Goal: Information Seeking & Learning: Stay updated

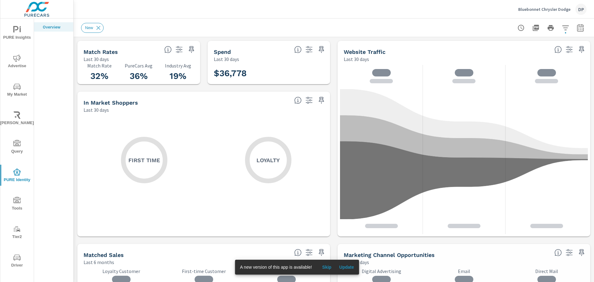
click at [348, 265] on span "Update" at bounding box center [346, 267] width 15 height 6
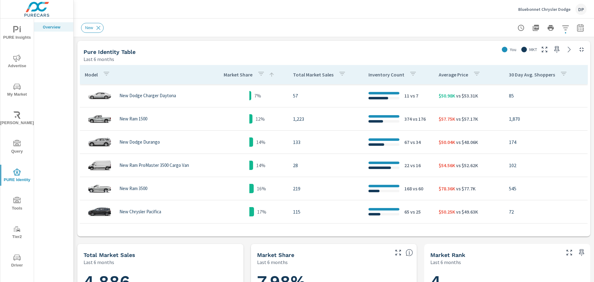
scroll to position [247, 0]
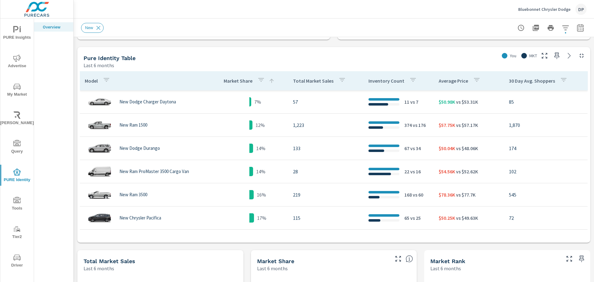
click at [577, 31] on icon "button" at bounding box center [580, 27] width 6 height 7
select select "Last 6 months"
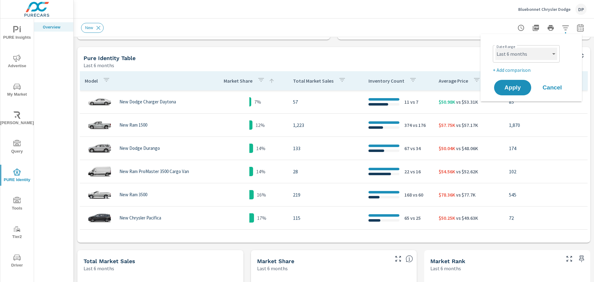
click at [542, 56] on select "Custom Yesterday Last week Last 7 days Last 14 days Last 30 days Last 45 days L…" at bounding box center [526, 54] width 62 height 12
click at [523, 69] on p "+ Add comparison" at bounding box center [531, 69] width 79 height 7
select select "Previous period"
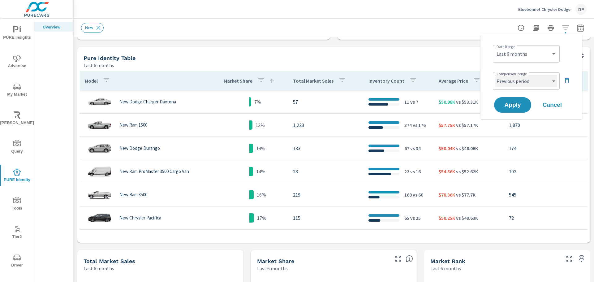
click at [514, 86] on select "Custom Previous period Previous month Previous year" at bounding box center [526, 81] width 62 height 12
click at [495, 75] on select "Custom Previous period Previous month Previous year" at bounding box center [526, 81] width 62 height 12
click at [515, 106] on span "Apply" at bounding box center [512, 105] width 25 height 6
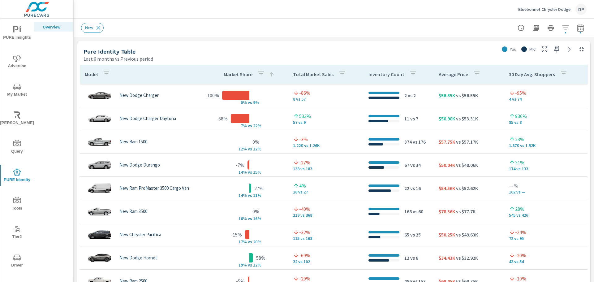
scroll to position [309, 0]
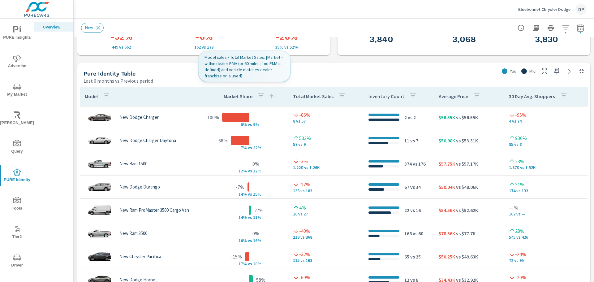
click at [239, 97] on p "Market Share" at bounding box center [237, 96] width 29 height 6
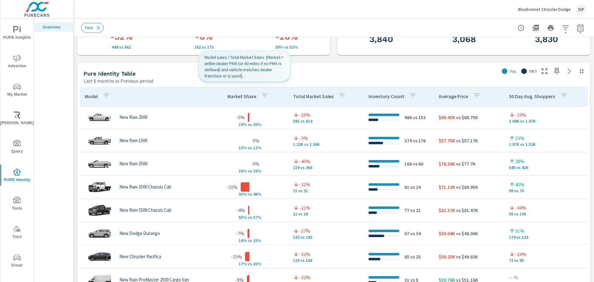
click at [239, 97] on p "Market Share" at bounding box center [241, 96] width 29 height 6
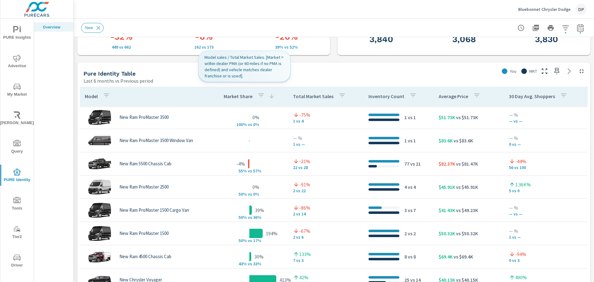
click at [228, 97] on p "Market Share" at bounding box center [237, 96] width 29 height 6
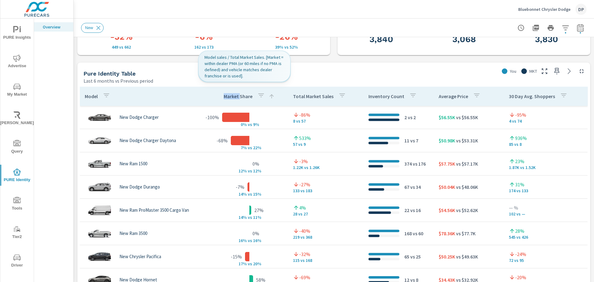
click at [228, 97] on p "Market Share" at bounding box center [237, 96] width 29 height 6
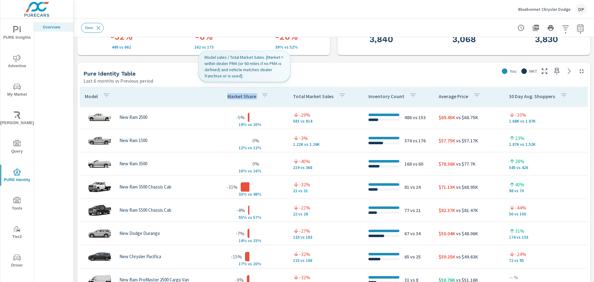
click at [228, 97] on p "Market Share" at bounding box center [241, 96] width 29 height 6
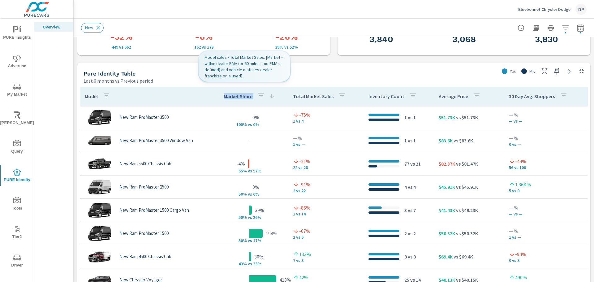
click at [228, 97] on p "Market Share" at bounding box center [237, 96] width 29 height 6
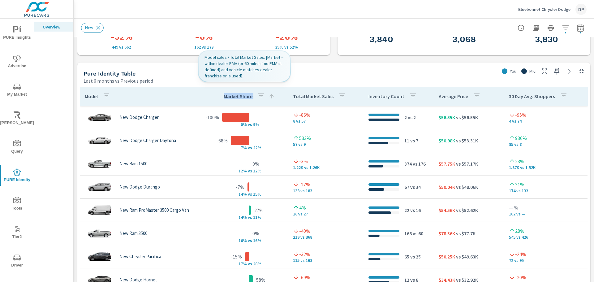
click at [228, 97] on p "Market Share" at bounding box center [237, 96] width 29 height 6
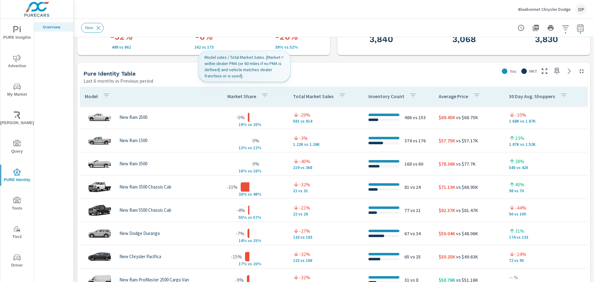
click at [262, 96] on icon "button" at bounding box center [264, 95] width 7 height 7
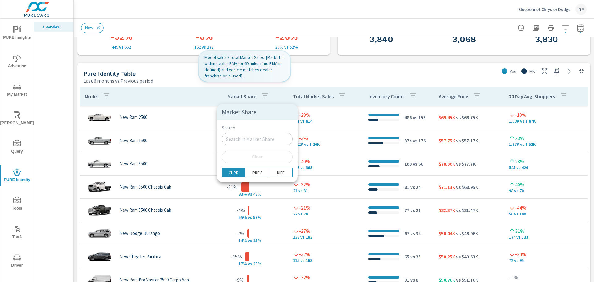
click at [262, 96] on div at bounding box center [297, 141] width 594 height 282
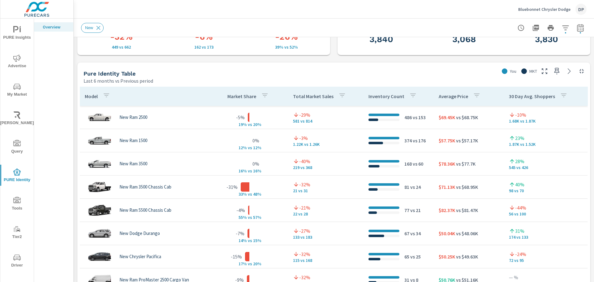
click at [229, 99] on p "Market Share" at bounding box center [241, 96] width 29 height 6
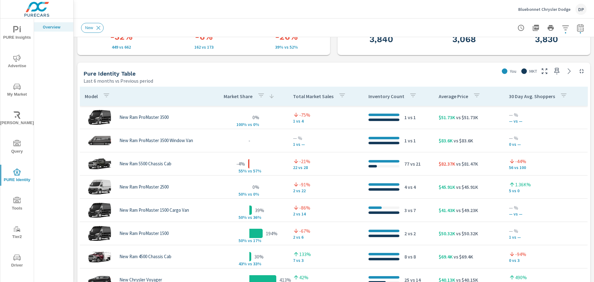
click at [229, 99] on p "Market Share" at bounding box center [237, 96] width 29 height 6
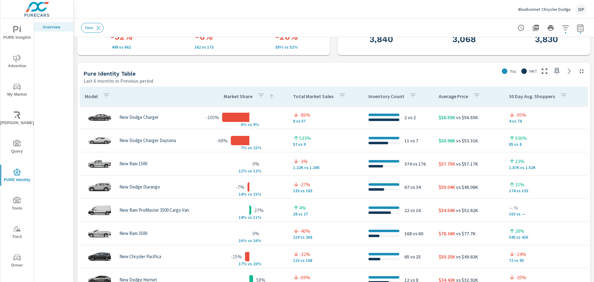
click at [229, 99] on p "Market Share" at bounding box center [237, 96] width 29 height 6
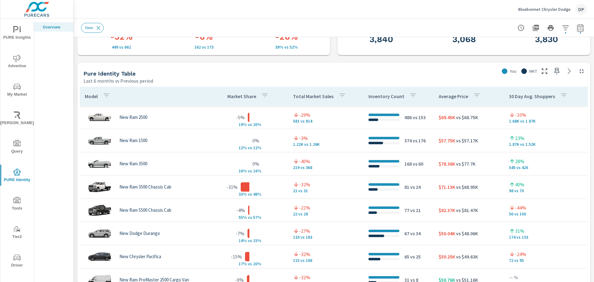
click at [229, 99] on p "Market Share" at bounding box center [241, 96] width 29 height 6
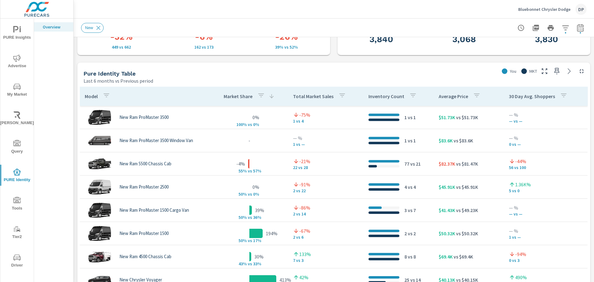
click at [229, 99] on p "Market Share" at bounding box center [237, 96] width 29 height 6
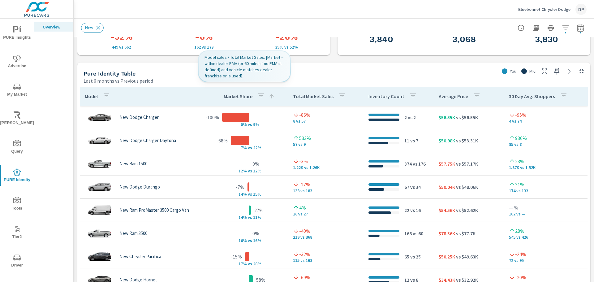
click at [236, 97] on p "Market Share" at bounding box center [237, 96] width 29 height 6
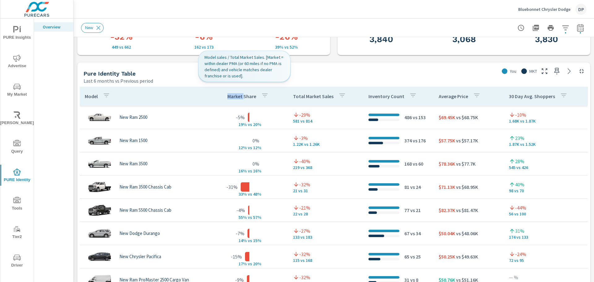
click at [236, 97] on p "Market Share" at bounding box center [241, 96] width 29 height 6
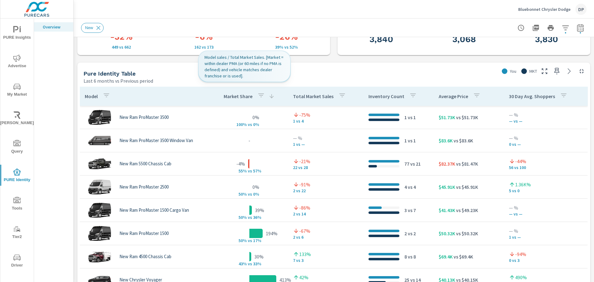
click at [236, 97] on p "Market Share" at bounding box center [237, 96] width 29 height 6
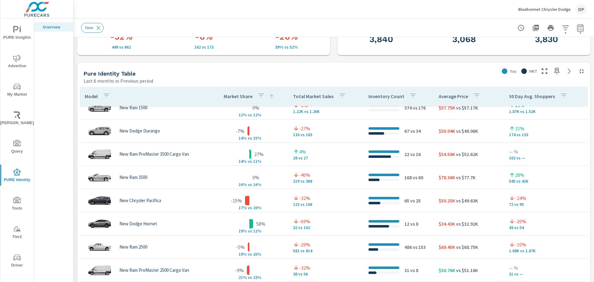
scroll to position [23, 0]
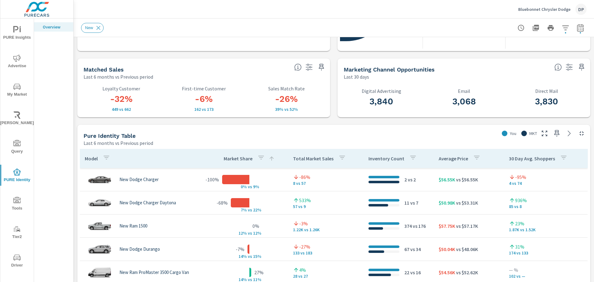
scroll to position [247, 0]
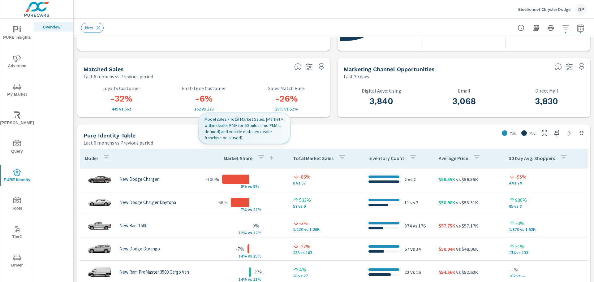
click at [230, 164] on div "Market Share" at bounding box center [248, 158] width 51 height 14
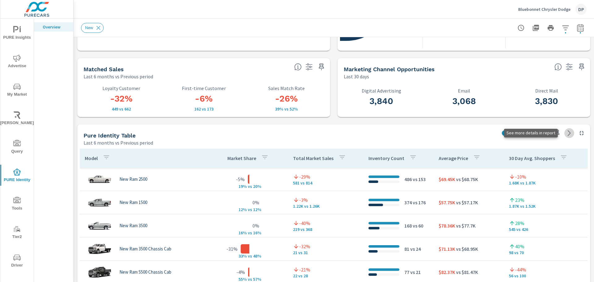
click at [565, 132] on icon at bounding box center [568, 132] width 7 height 7
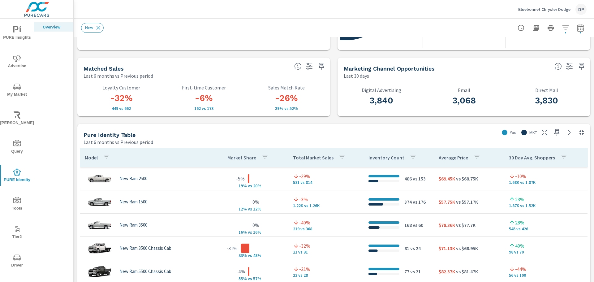
scroll to position [340, 0]
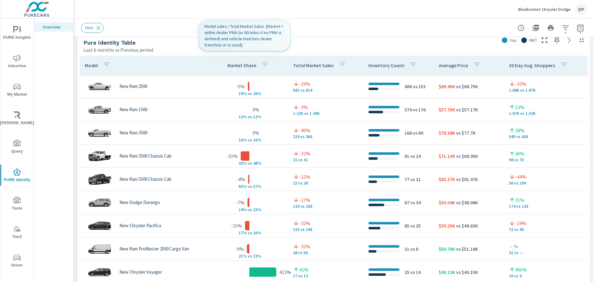
click at [245, 71] on div "Market Share" at bounding box center [249, 65] width 44 height 14
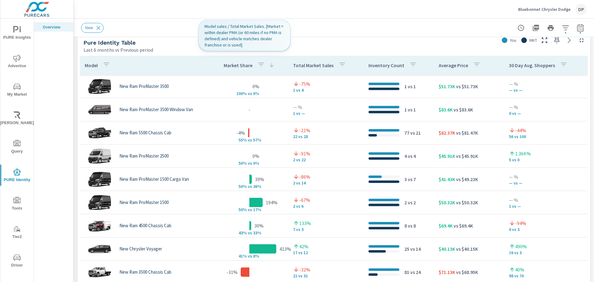
click at [245, 71] on div "Market Share" at bounding box center [248, 65] width 51 height 14
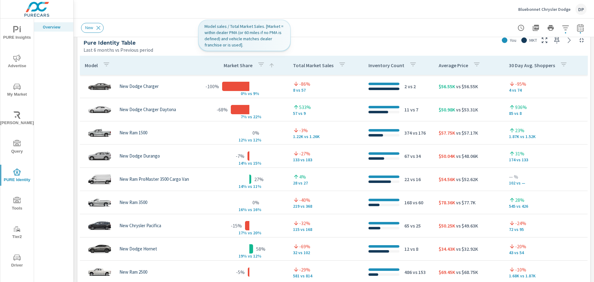
click at [245, 71] on div "Market Share" at bounding box center [248, 65] width 51 height 14
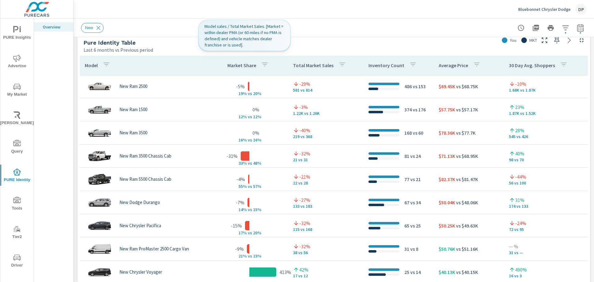
click at [241, 67] on p "Market Share" at bounding box center [241, 65] width 29 height 6
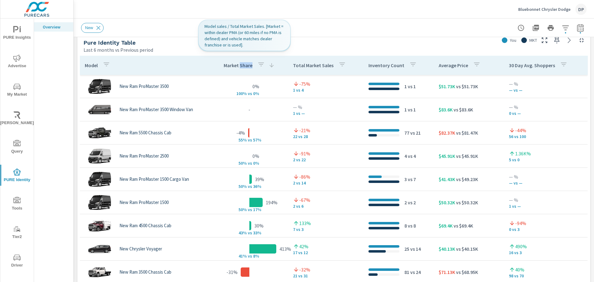
click at [241, 67] on p "Market Share" at bounding box center [237, 65] width 29 height 6
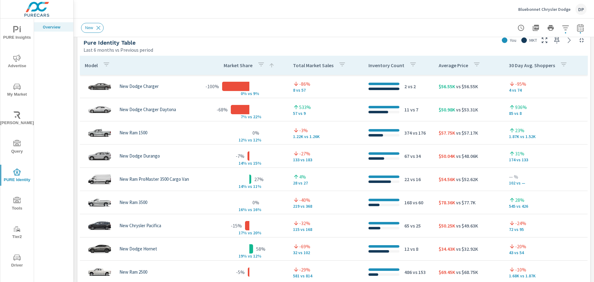
click at [527, 64] on p "30 Day Avg. Shoppers" at bounding box center [532, 65] width 46 height 6
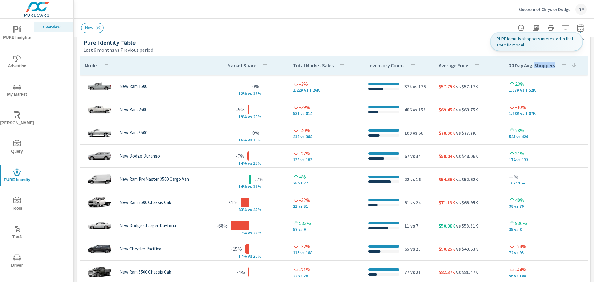
click at [527, 64] on p "30 Day Avg. Shoppers" at bounding box center [532, 65] width 46 height 6
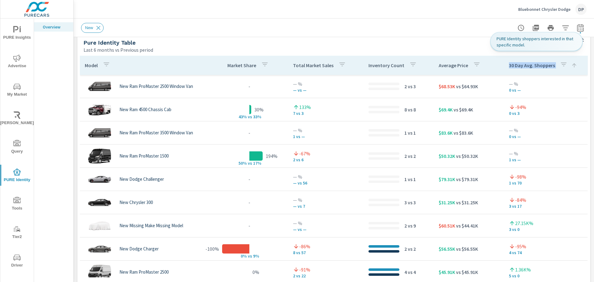
click at [527, 64] on p "30 Day Avg. Shoppers" at bounding box center [532, 65] width 46 height 6
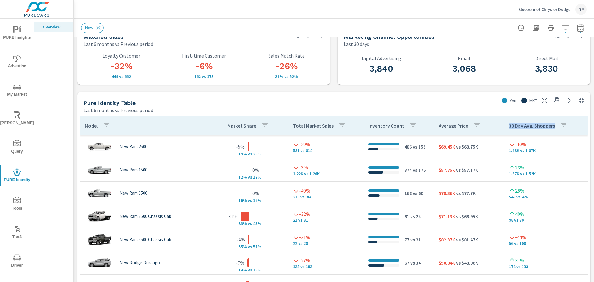
scroll to position [278, 0]
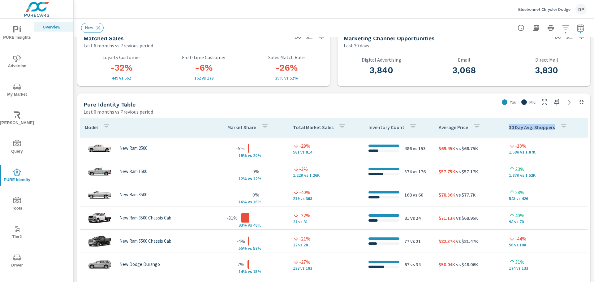
click at [566, 105] on icon at bounding box center [568, 101] width 7 height 7
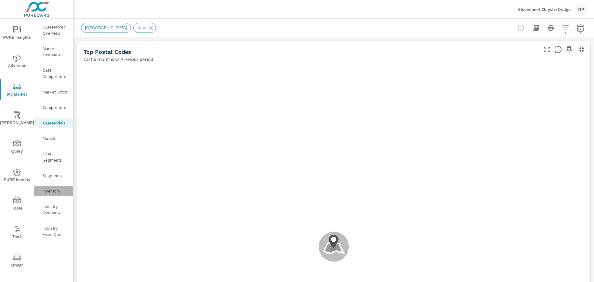
click at [45, 191] on p "Inventory" at bounding box center [56, 191] width 26 height 6
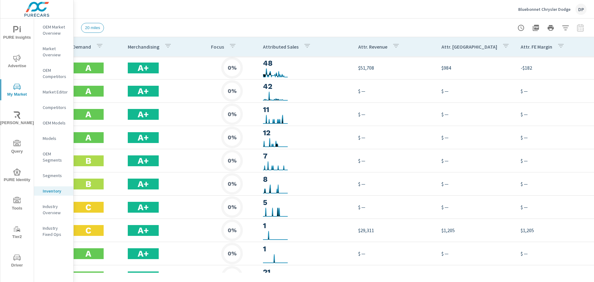
scroll to position [0, 313]
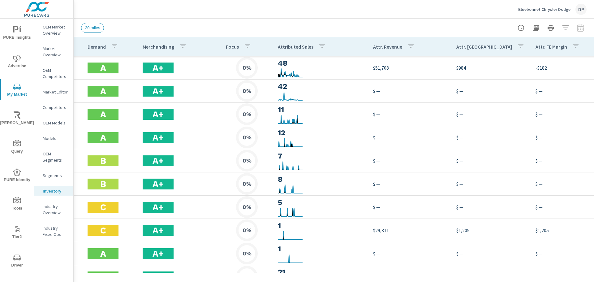
click at [234, 50] on p "Focus" at bounding box center [232, 47] width 13 height 6
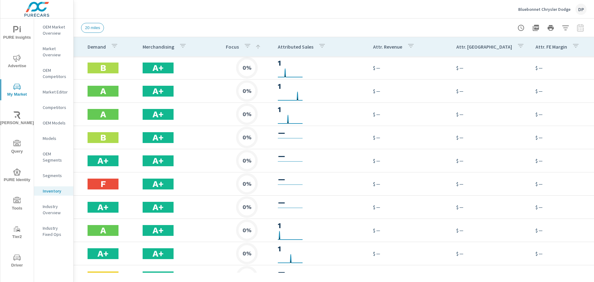
click at [234, 50] on p "Focus" at bounding box center [232, 47] width 13 height 6
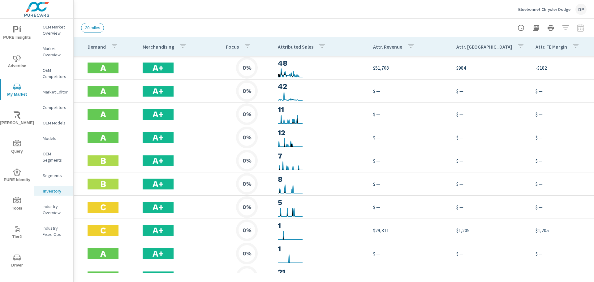
click at [293, 50] on p "Attributed Sales" at bounding box center [296, 47] width 36 height 6
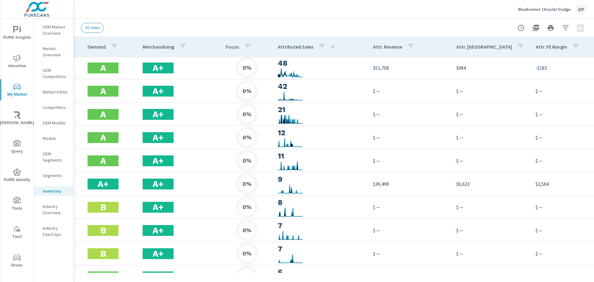
click at [294, 46] on p "Attributed Sales" at bounding box center [296, 47] width 36 height 6
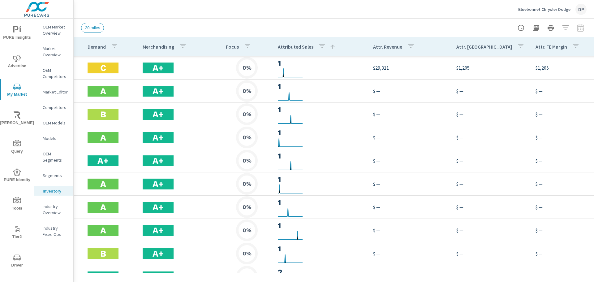
click at [294, 46] on p "Attributed Sales" at bounding box center [296, 47] width 36 height 6
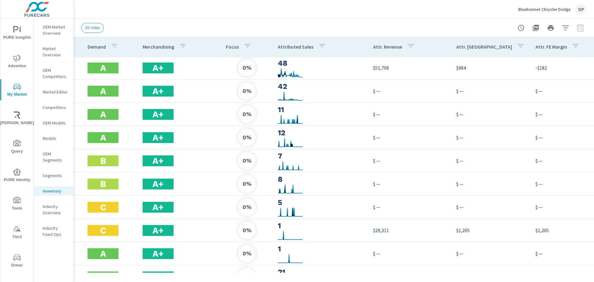
click at [294, 46] on p "Attributed Sales" at bounding box center [296, 47] width 36 height 6
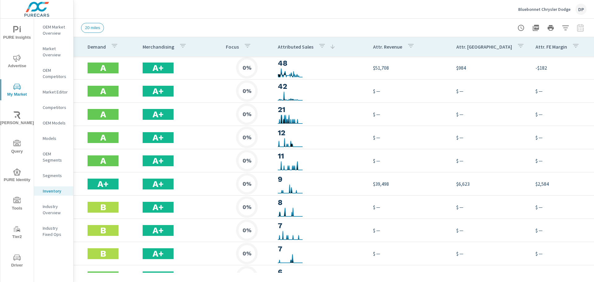
click at [294, 46] on p "Attributed Sales" at bounding box center [296, 47] width 36 height 6
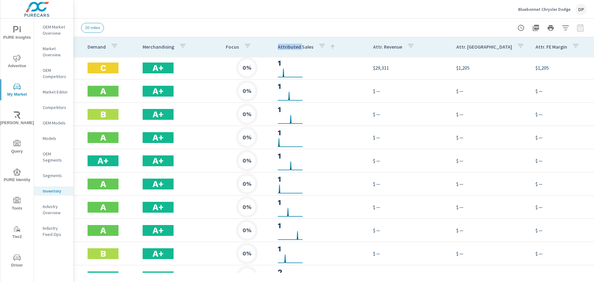
click at [294, 46] on p "Attributed Sales" at bounding box center [296, 47] width 36 height 6
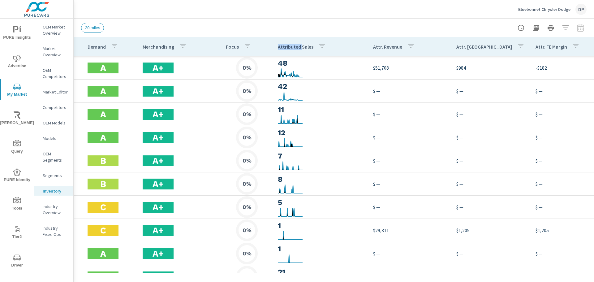
click at [294, 46] on p "Attributed Sales" at bounding box center [296, 47] width 36 height 6
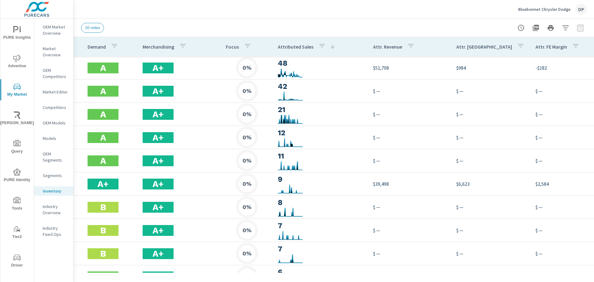
click at [294, 46] on p "Attributed Sales" at bounding box center [296, 47] width 36 height 6
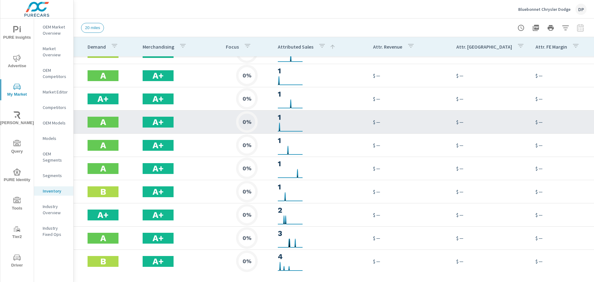
scroll to position [1, 313]
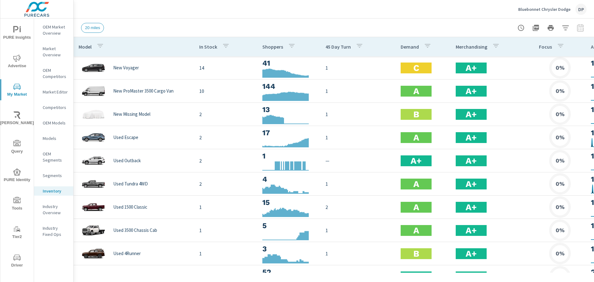
click at [86, 46] on p "Model" at bounding box center [85, 47] width 13 height 6
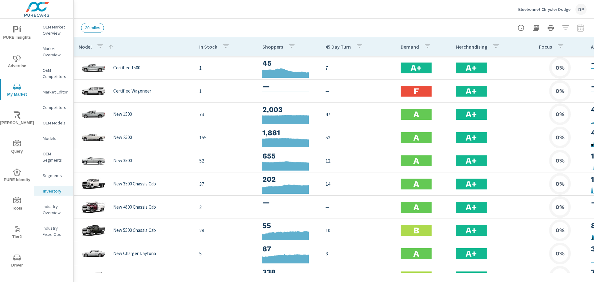
click at [86, 46] on p "Model" at bounding box center [85, 47] width 13 height 6
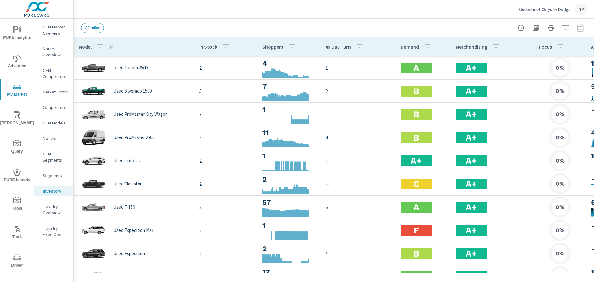
click at [86, 46] on p "Model" at bounding box center [85, 47] width 13 height 6
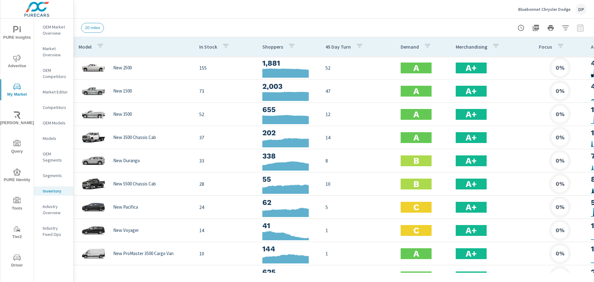
click at [86, 46] on p "Model" at bounding box center [85, 47] width 13 height 6
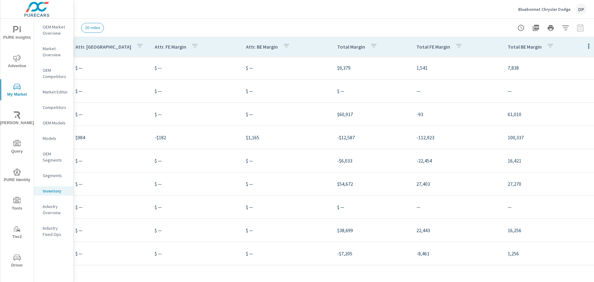
scroll to position [0, 700]
click at [579, 53] on div at bounding box center [584, 46] width 17 height 19
click at [584, 47] on icon "button" at bounding box center [584, 46] width 1 height 5
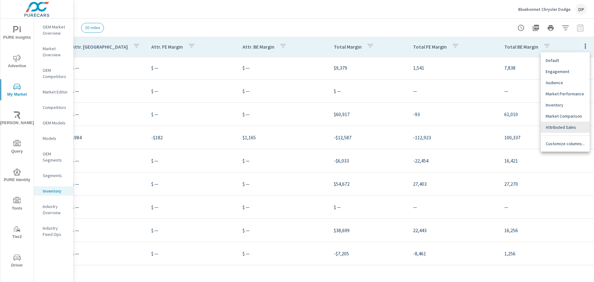
click at [566, 28] on div at bounding box center [297, 141] width 594 height 282
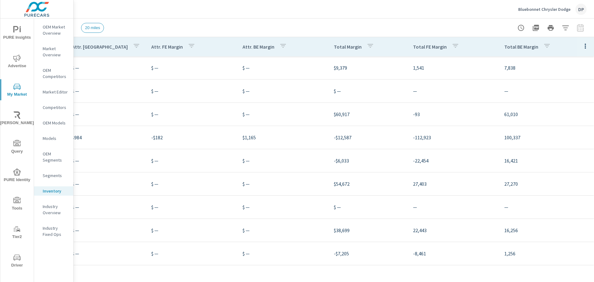
click at [577, 28] on div at bounding box center [550, 28] width 72 height 12
click at [572, 30] on div at bounding box center [550, 28] width 72 height 12
click at [567, 28] on icon "button" at bounding box center [564, 27] width 7 height 7
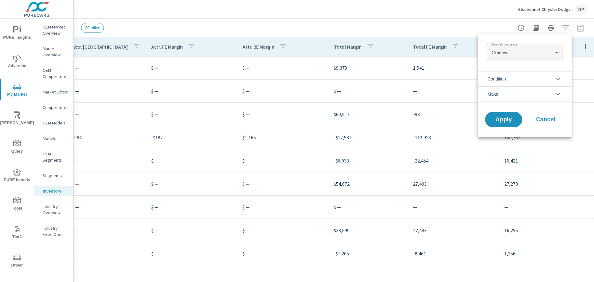
click at [572, 28] on div at bounding box center [297, 141] width 594 height 282
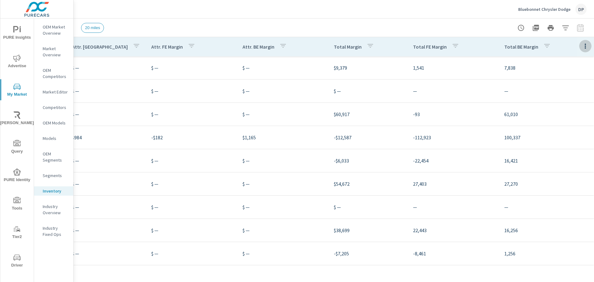
click at [582, 48] on icon "button" at bounding box center [584, 45] width 7 height 7
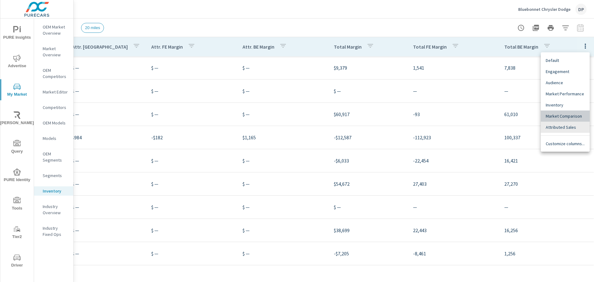
click at [573, 117] on span "Market Comparison" at bounding box center [564, 116] width 39 height 6
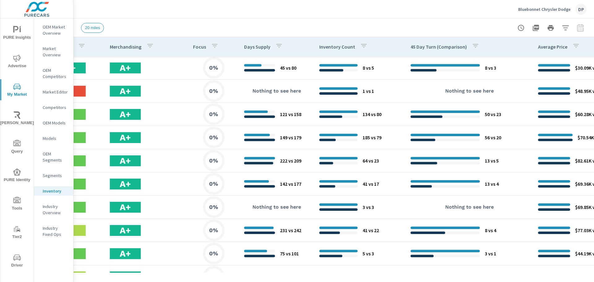
scroll to position [0, 376]
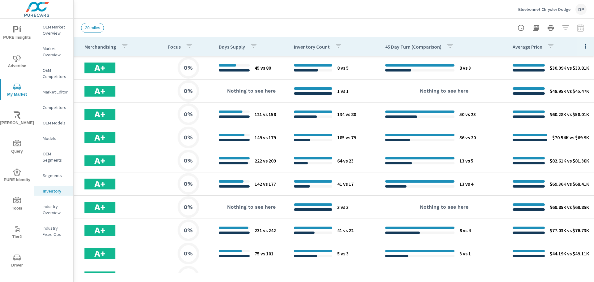
click at [579, 44] on button "button" at bounding box center [585, 46] width 12 height 13
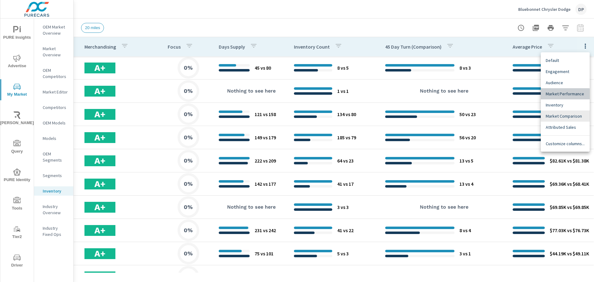
click at [561, 96] on span "Market Performance" at bounding box center [564, 94] width 39 height 6
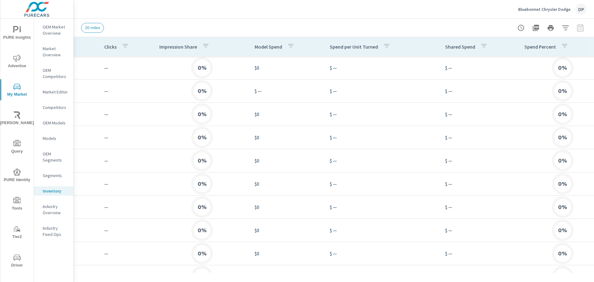
scroll to position [0, 577]
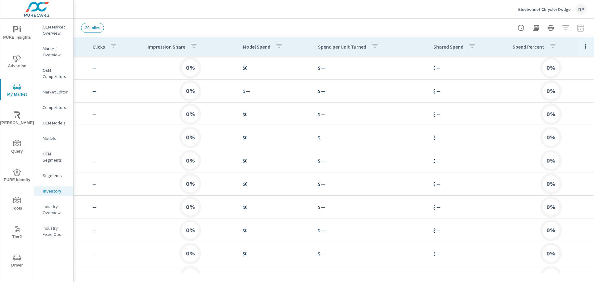
click at [585, 45] on button "button" at bounding box center [585, 46] width 12 height 13
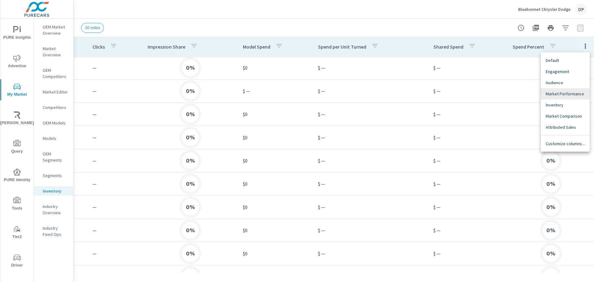
click at [560, 83] on span "Audience" at bounding box center [564, 82] width 39 height 6
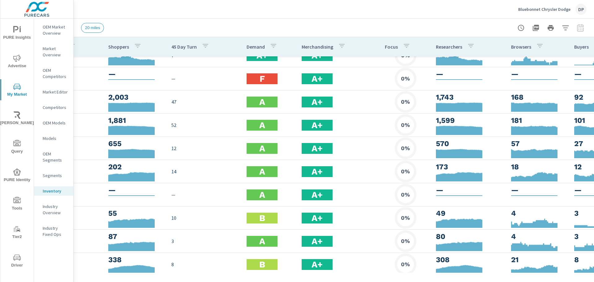
scroll to position [12, 192]
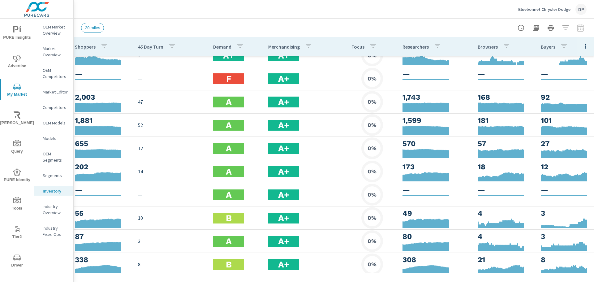
click at [581, 44] on icon "button" at bounding box center [584, 45] width 7 height 7
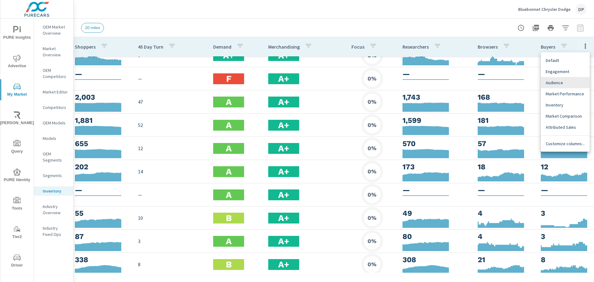
click at [578, 44] on div at bounding box center [297, 141] width 594 height 282
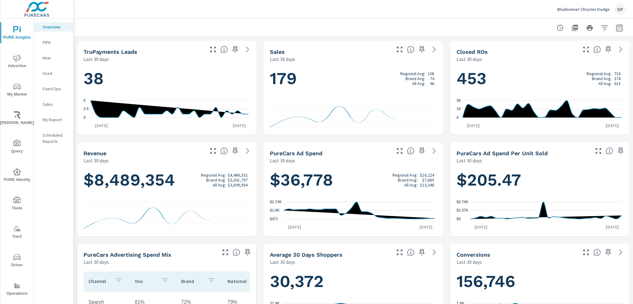
click at [224, 15] on div "Bluebonnet Chrysler Dodge DP" at bounding box center [353, 9] width 545 height 18
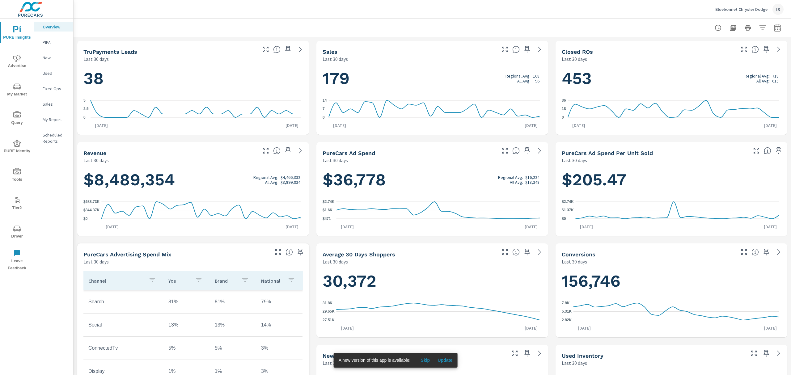
click at [689, 28] on div at bounding box center [432, 28] width 703 height 18
click at [445, 361] on span "Update" at bounding box center [445, 361] width 15 height 6
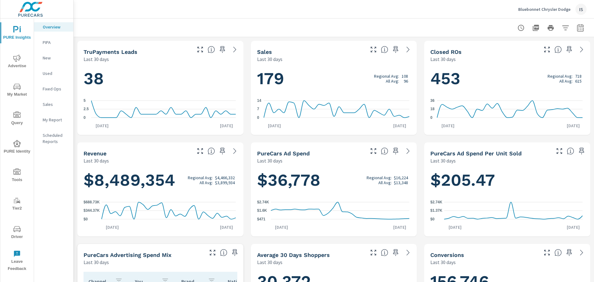
click at [494, 31] on div at bounding box center [333, 28] width 505 height 18
click at [494, 30] on div at bounding box center [333, 28] width 505 height 18
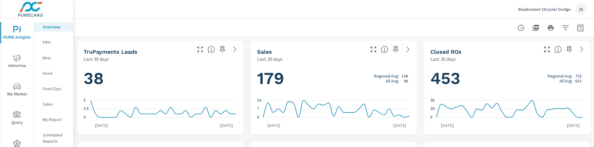
click at [580, 11] on div "IS" at bounding box center [580, 9] width 11 height 11
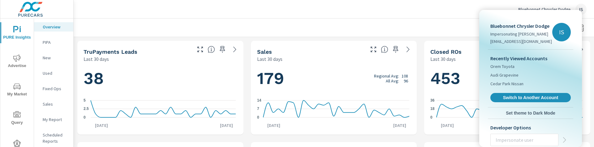
click at [379, 8] on div at bounding box center [297, 73] width 594 height 147
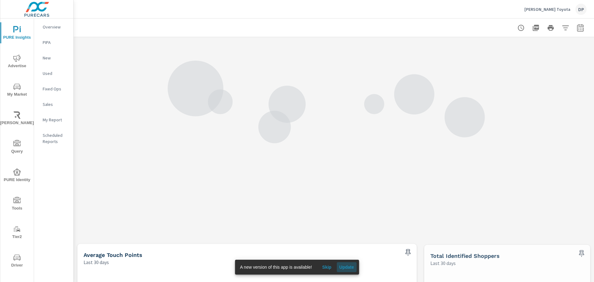
click at [347, 268] on span "Update" at bounding box center [346, 267] width 15 height 6
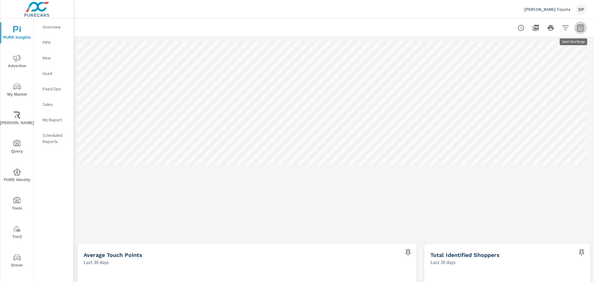
click at [580, 25] on button "button" at bounding box center [580, 28] width 12 height 12
select select "Last 30 days"
click at [115, 48] on link "Social" at bounding box center [116, 47] width 10 height 4
click at [96, 45] on link "All Channels" at bounding box center [91, 47] width 21 height 4
